Goal: Transaction & Acquisition: Purchase product/service

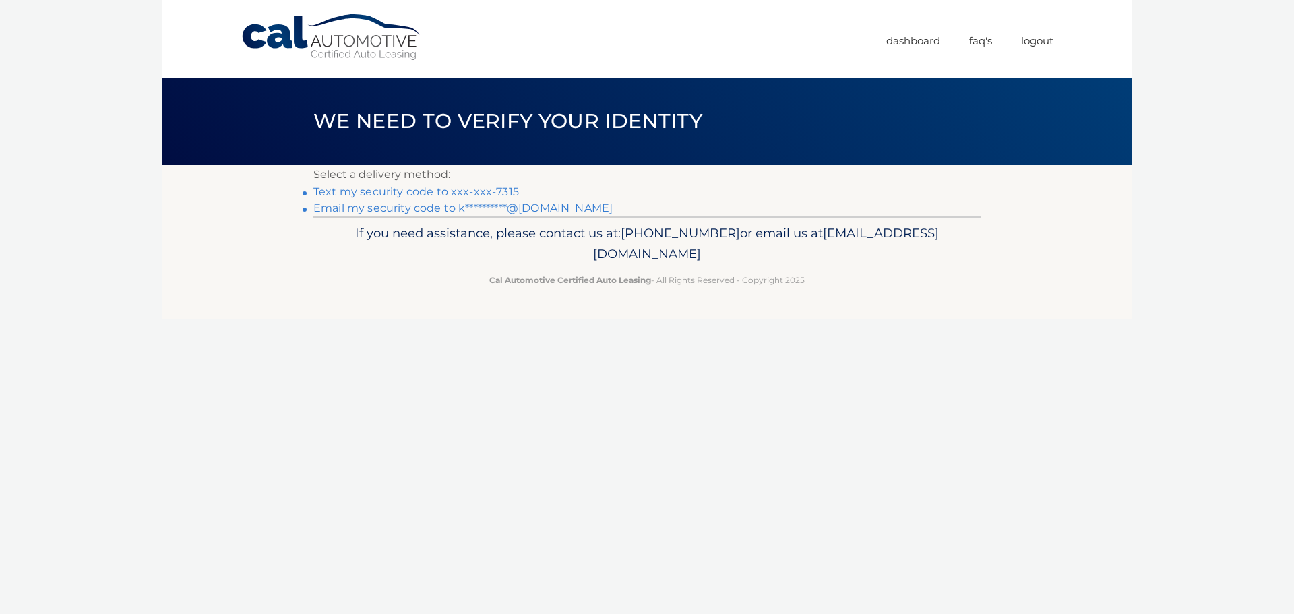
click at [369, 192] on link "Text my security code to xxx-xxx-7315" at bounding box center [416, 191] width 206 height 13
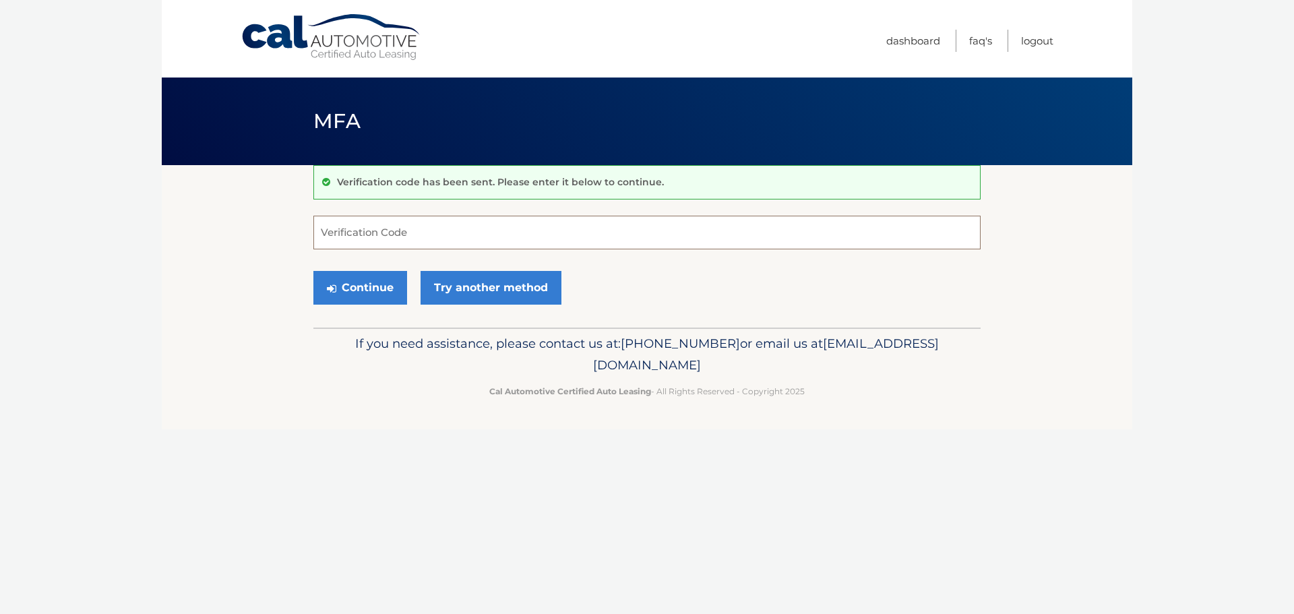
click at [470, 234] on input "Verification Code" at bounding box center [646, 233] width 667 height 34
type input "493750"
click at [373, 299] on button "Continue" at bounding box center [360, 288] width 94 height 34
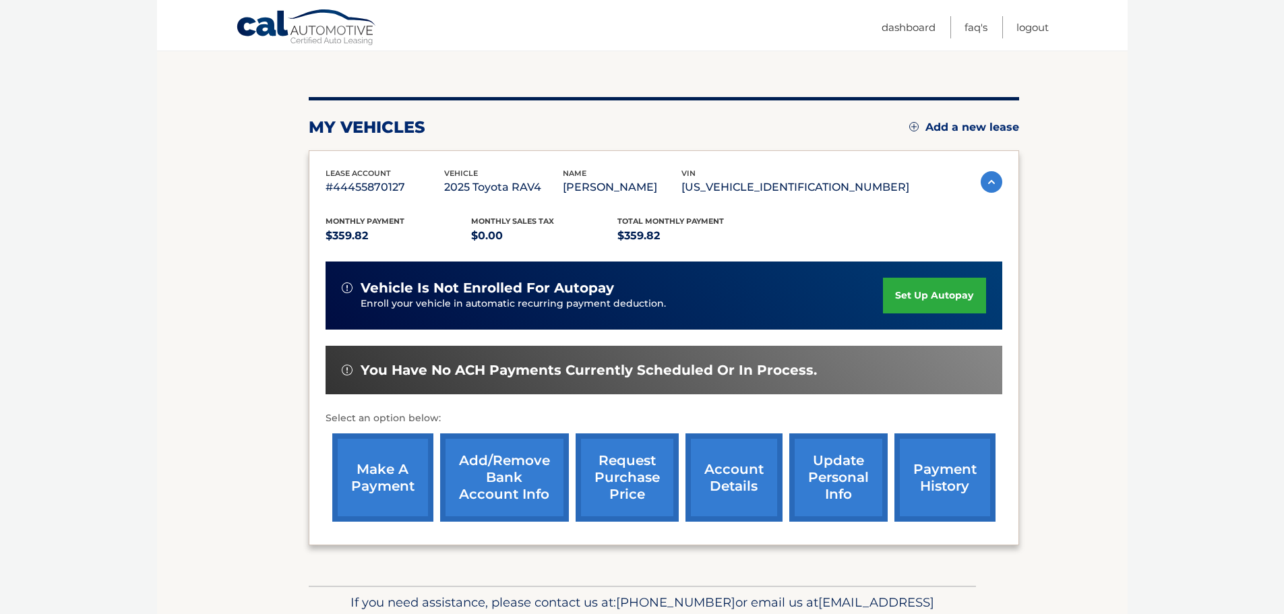
scroll to position [135, 0]
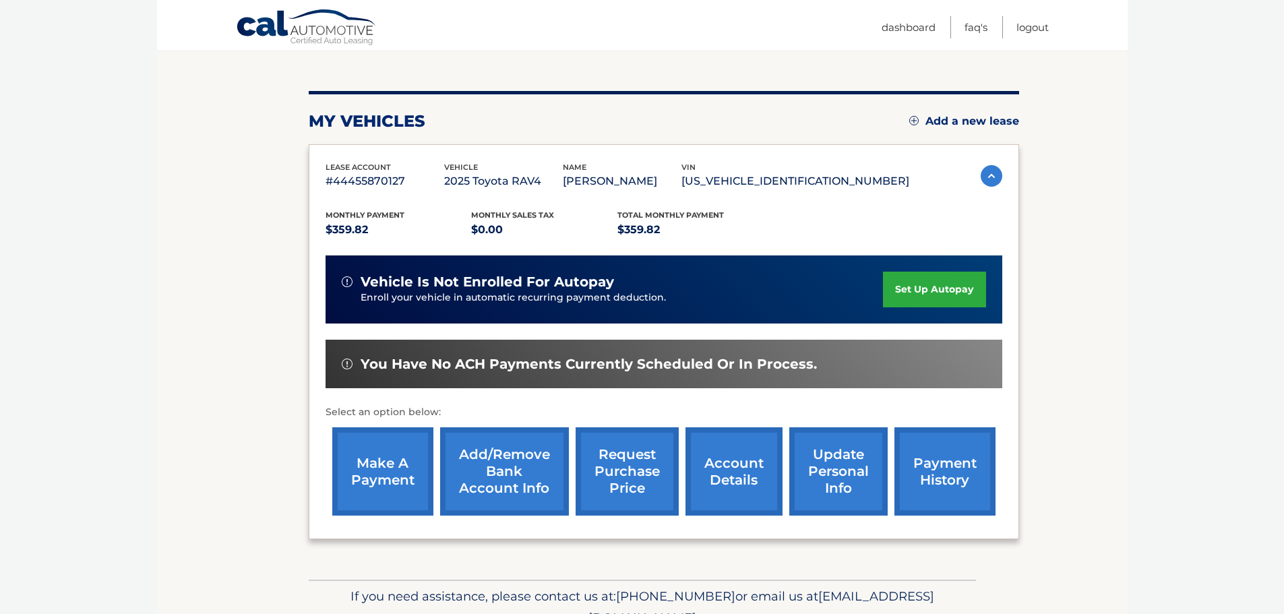
click at [383, 484] on link "make a payment" at bounding box center [382, 471] width 101 height 88
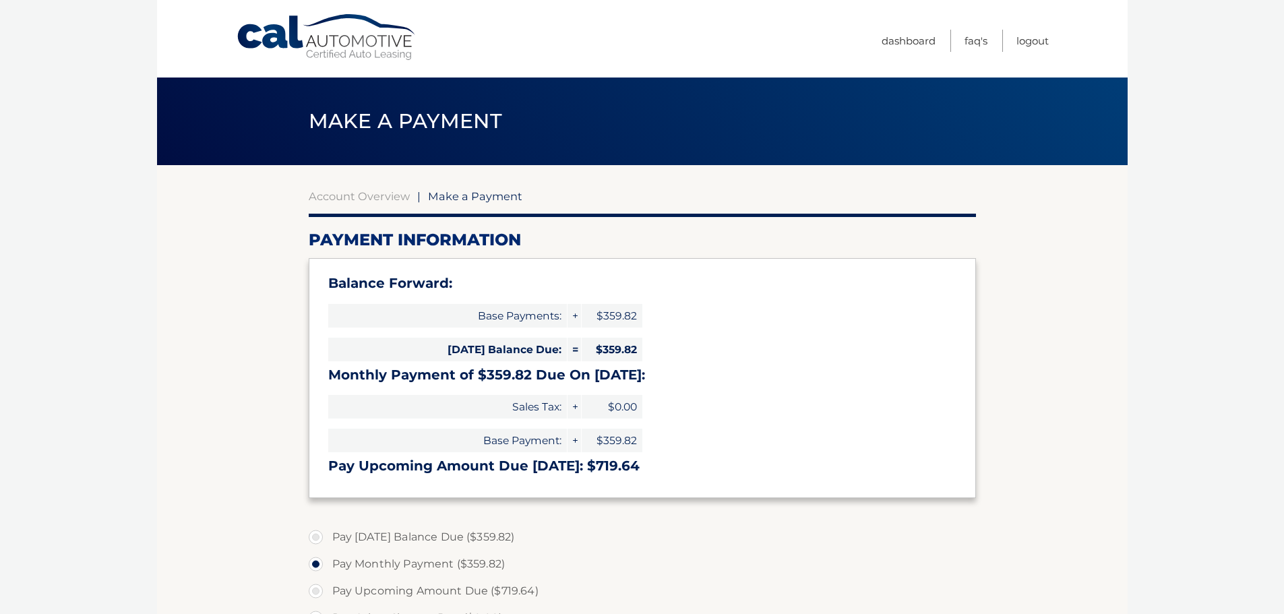
select select "ODJhZDEyYWQtODgwNC00N2JmLWI3YWUtZjlhODJhMWE0YzM1"
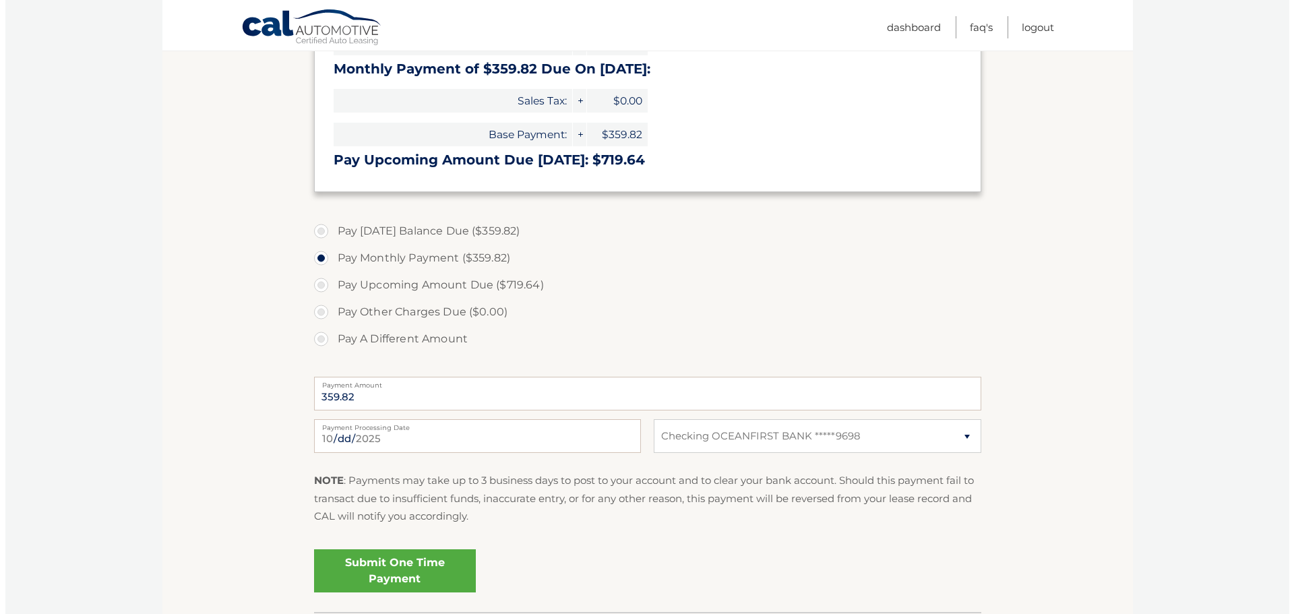
scroll to position [337, 0]
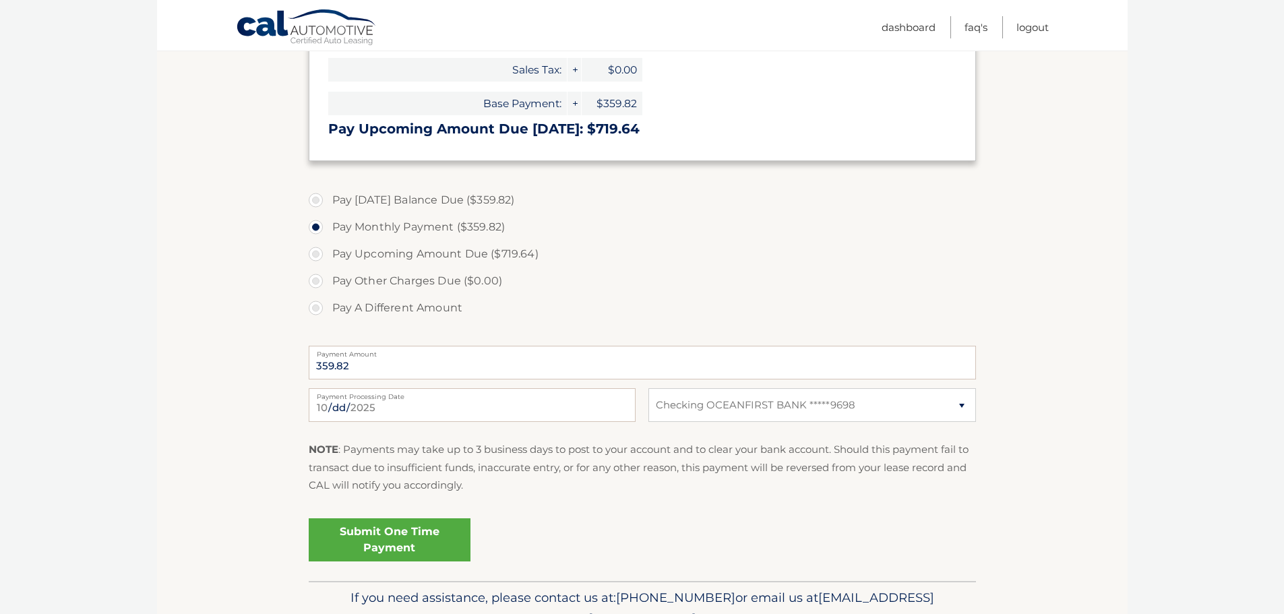
click at [354, 534] on link "Submit One Time Payment" at bounding box center [390, 539] width 162 height 43
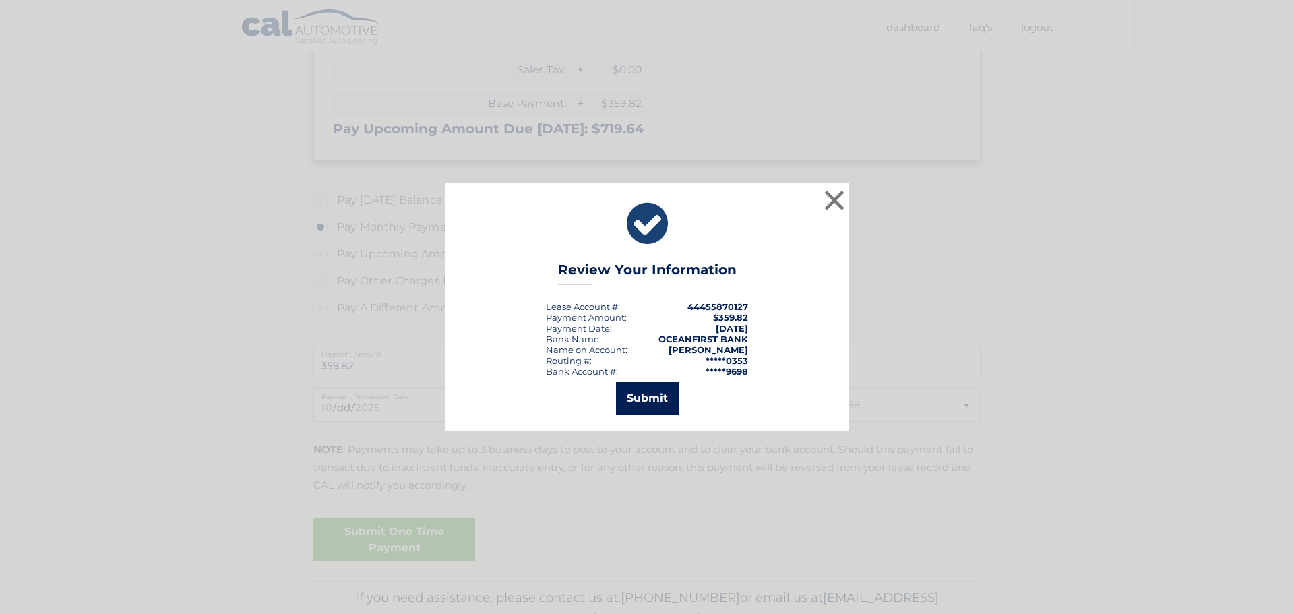
drag, startPoint x: 626, startPoint y: 402, endPoint x: 610, endPoint y: 404, distance: 15.6
click at [627, 402] on button "Submit" at bounding box center [647, 398] width 63 height 32
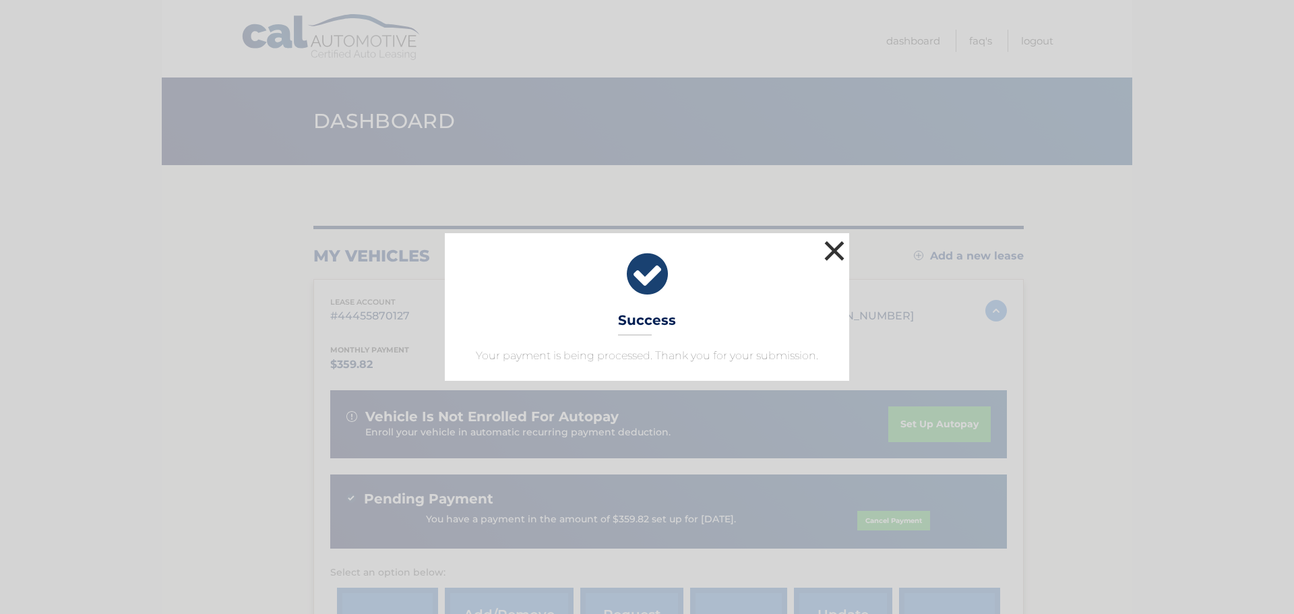
click at [833, 252] on button "×" at bounding box center [834, 250] width 27 height 27
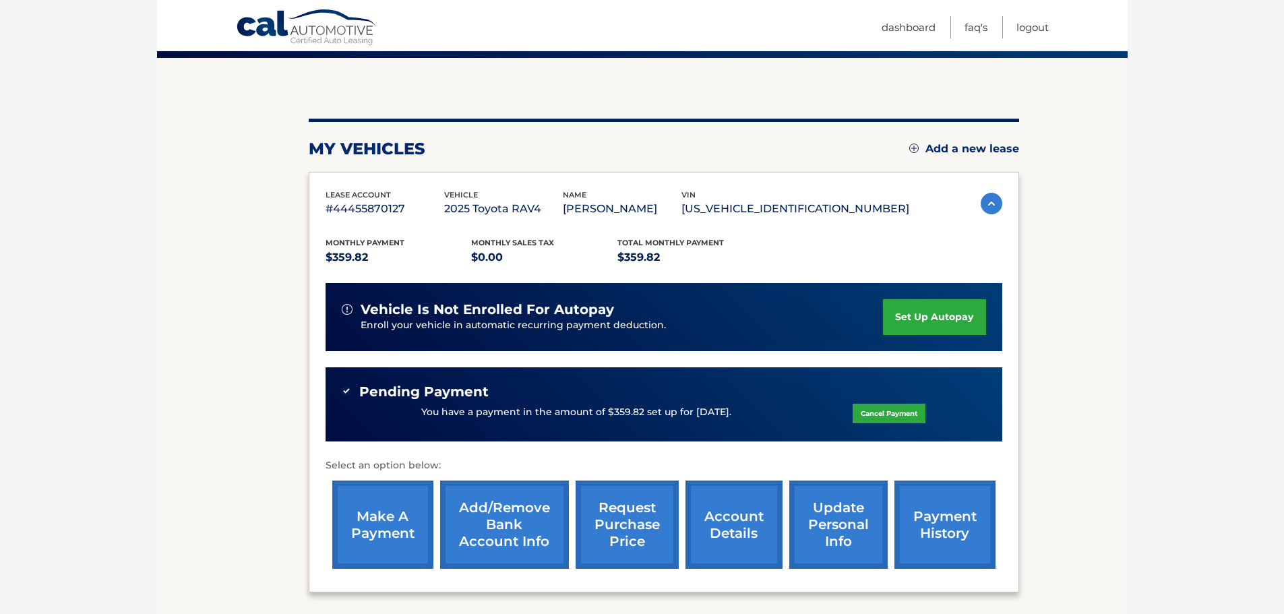
scroll to position [135, 0]
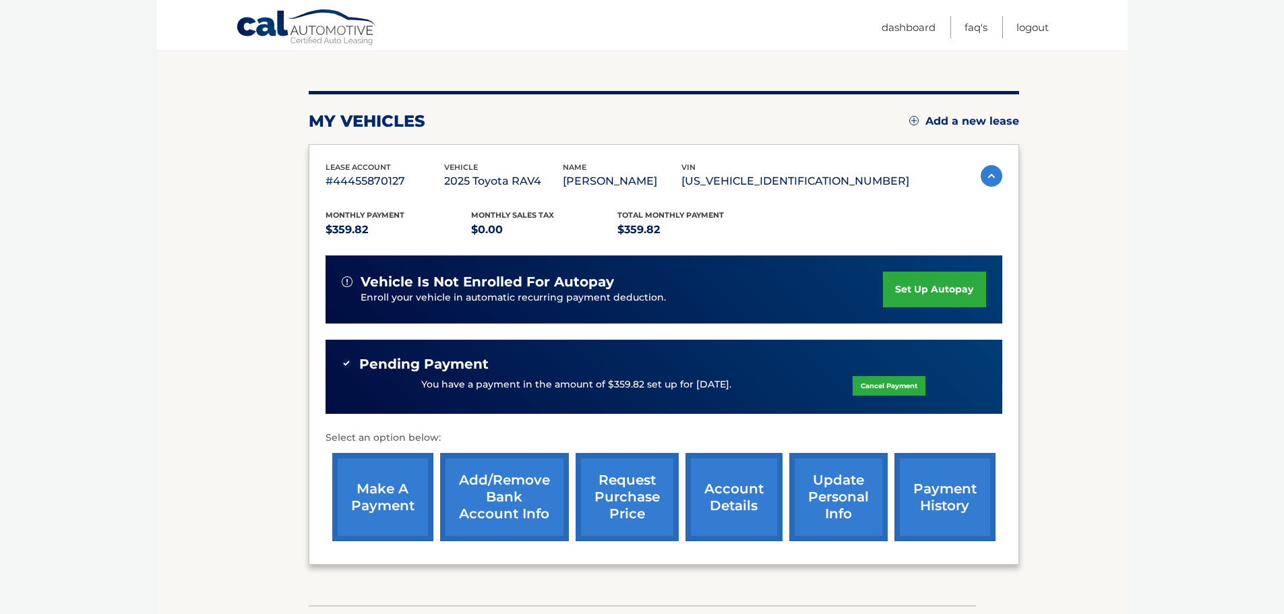
click at [964, 497] on link "payment history" at bounding box center [944, 497] width 101 height 88
